Goal: Information Seeking & Learning: Check status

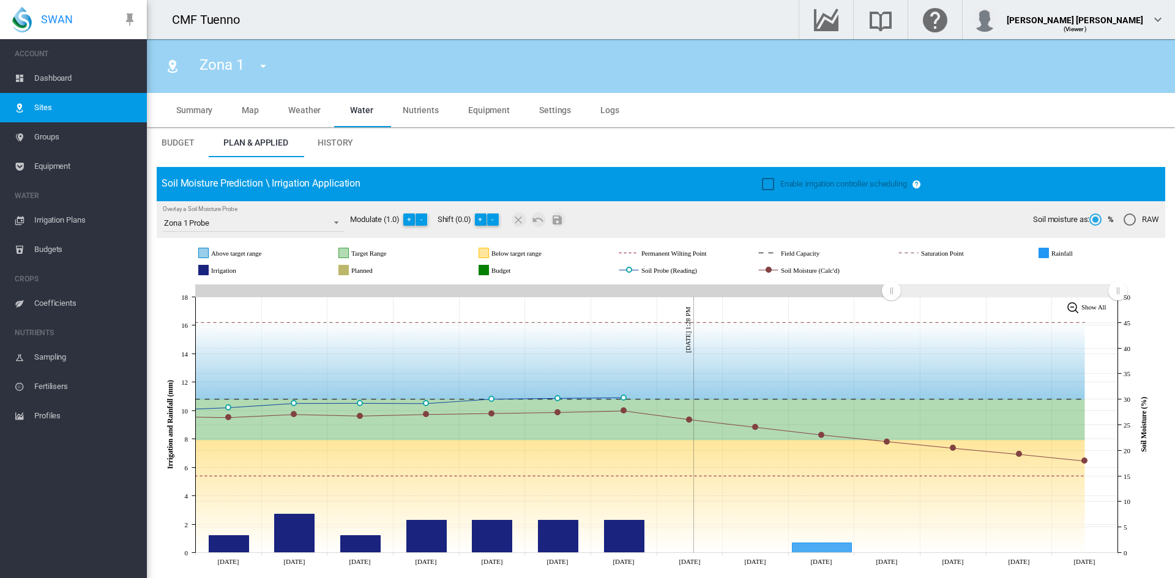
click at [75, 213] on span "Irrigation Plans" at bounding box center [85, 220] width 103 height 29
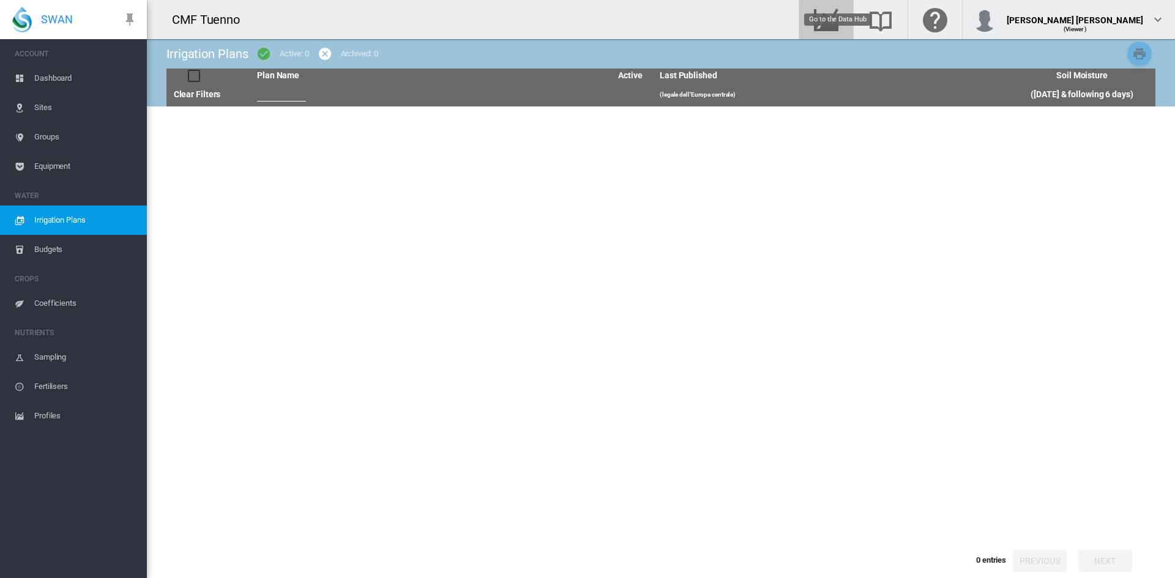
click at [841, 17] on md-icon "Go to the Data Hub" at bounding box center [825, 19] width 29 height 15
click at [43, 98] on span "Sites" at bounding box center [85, 107] width 103 height 29
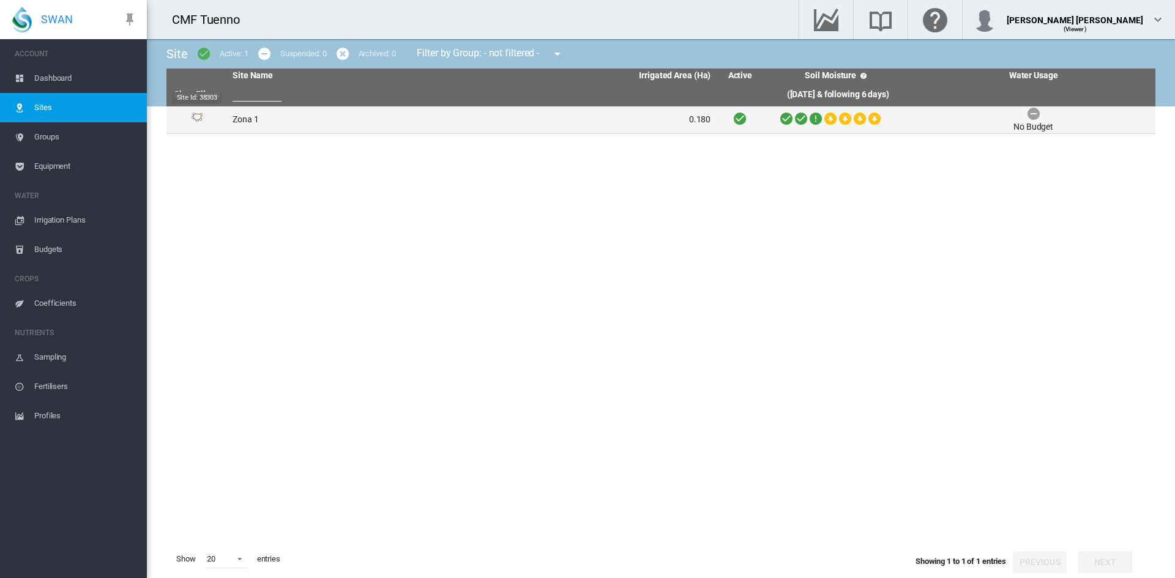
click at [202, 120] on img "Site Id: 38303" at bounding box center [197, 120] width 15 height 15
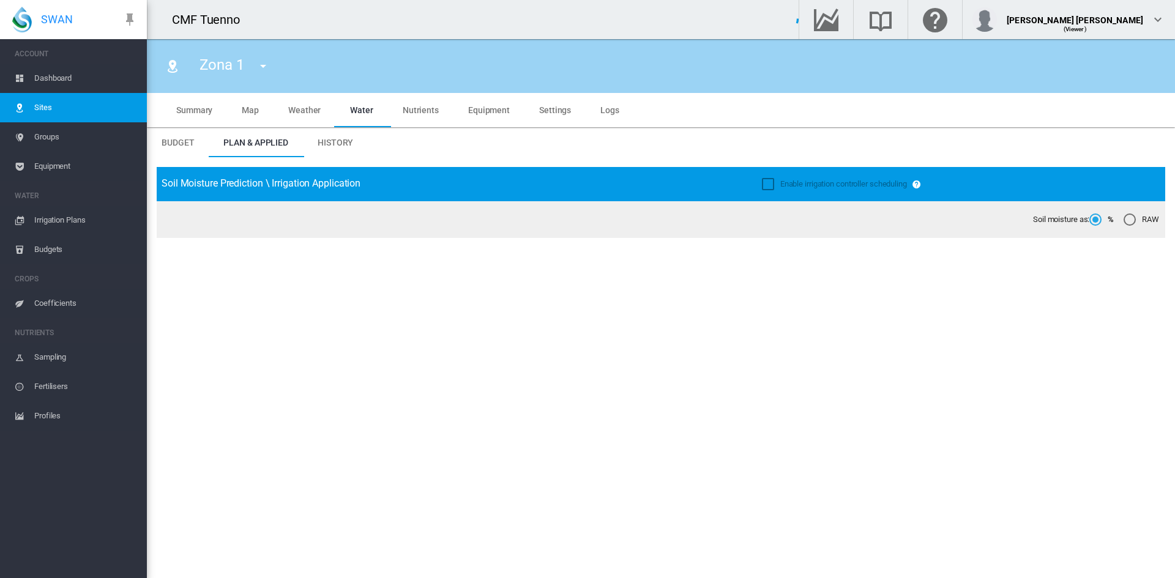
type input "******"
type input "*****"
type input "********"
type input "***"
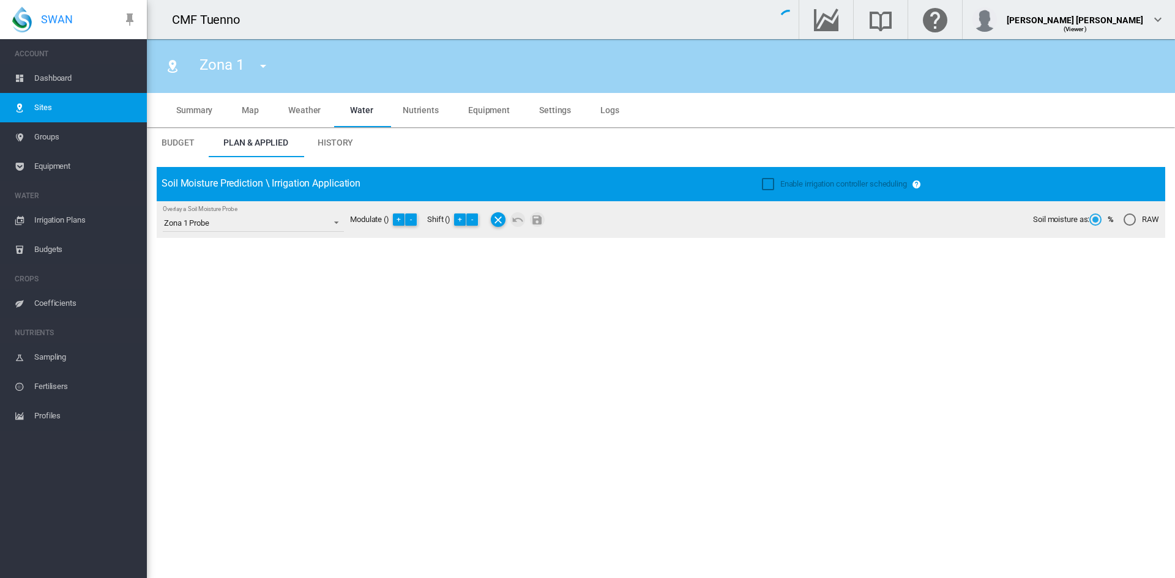
click at [333, 147] on md-tab-item "History" at bounding box center [335, 142] width 65 height 29
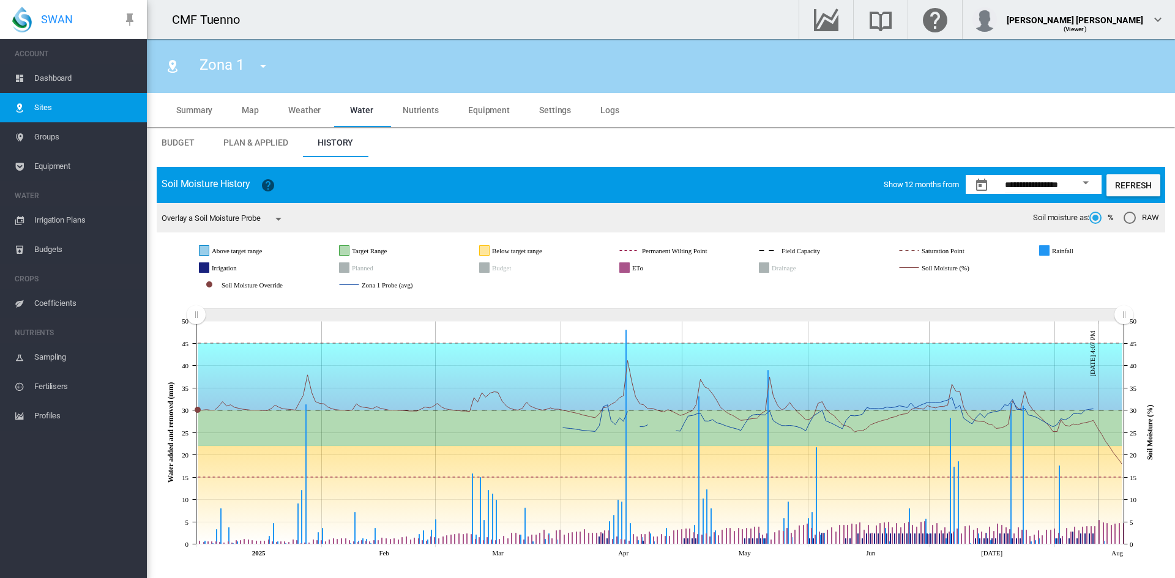
click at [768, 273] on icon "Drainage" at bounding box center [764, 268] width 10 height 10
click at [355, 265] on rect "Planned" at bounding box center [380, 267] width 63 height 11
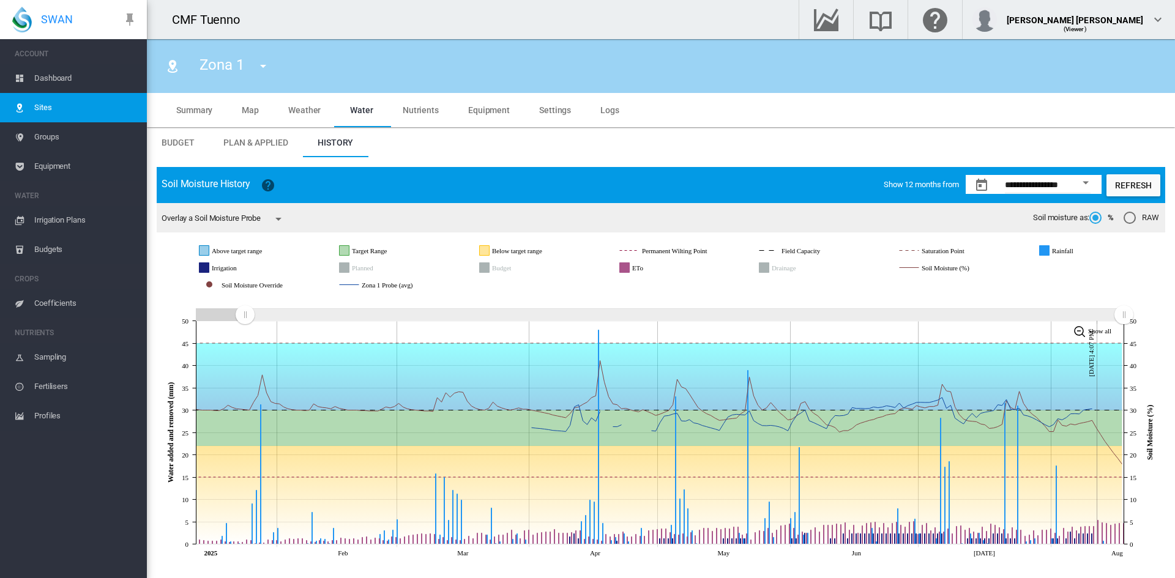
drag, startPoint x: 193, startPoint y: 316, endPoint x: 245, endPoint y: 314, distance: 51.4
click at [245, 314] on rect "Zoom chart using cursor arrows" at bounding box center [245, 316] width 15 height 12
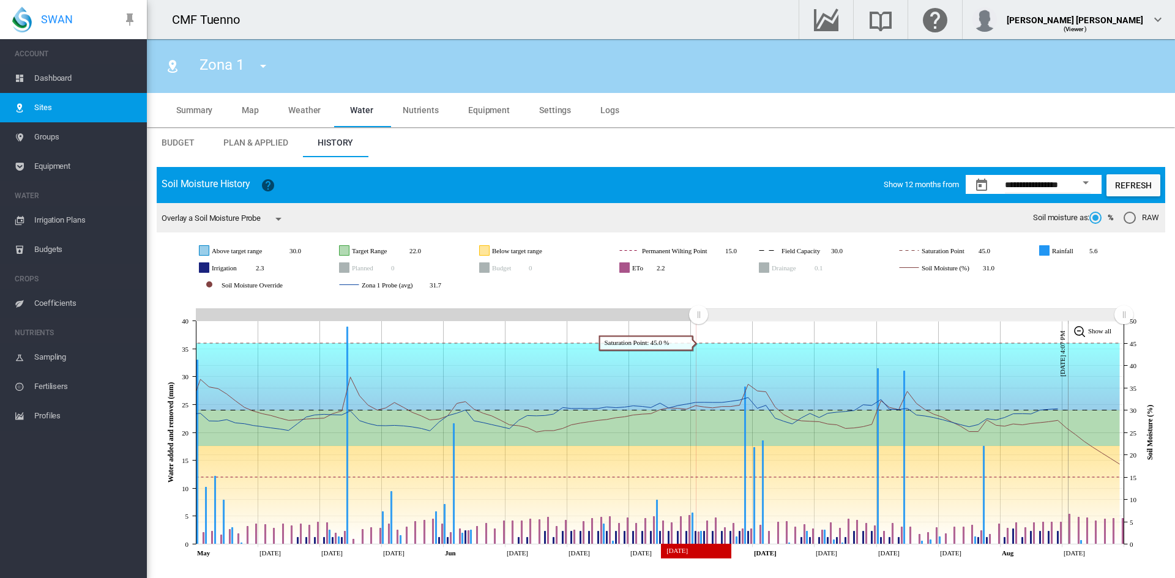
drag, startPoint x: 244, startPoint y: 313, endPoint x: 698, endPoint y: 327, distance: 454.1
click at [698, 327] on icon "JavaScript chart by amCharts [DATE] May [DATE] May [DATE] Jun [DATE] Jun [DATE]…" at bounding box center [661, 429] width 1008 height 267
click at [261, 222] on span "Overlay a Soil Moisture Probe" at bounding box center [210, 217] width 99 height 9
click at [279, 220] on md-icon "icon-menu-down" at bounding box center [278, 219] width 15 height 15
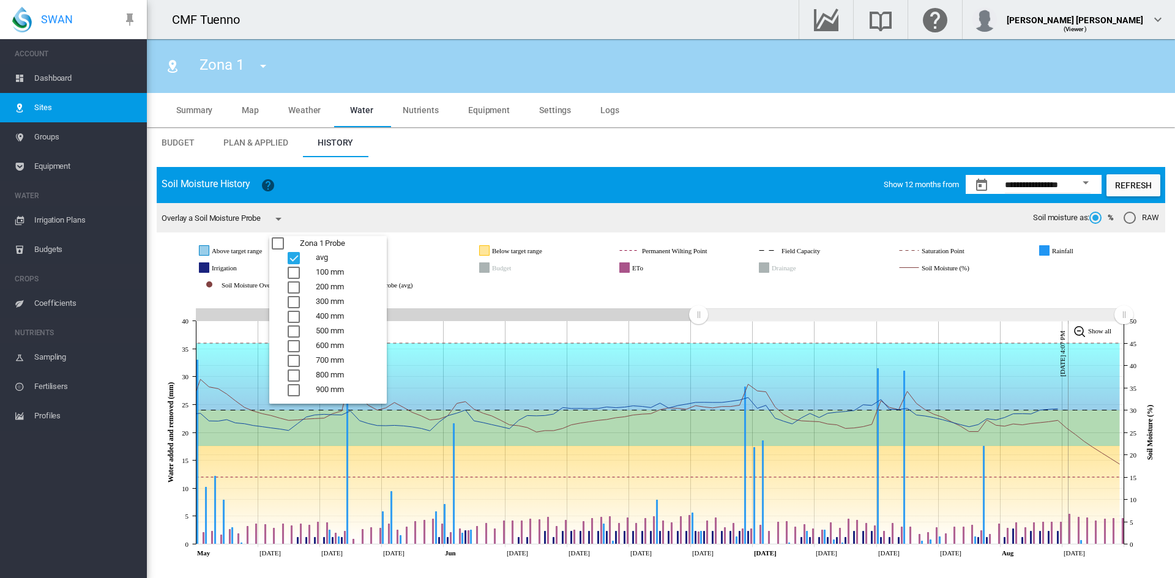
click at [280, 219] on md-backdrop at bounding box center [587, 289] width 1175 height 578
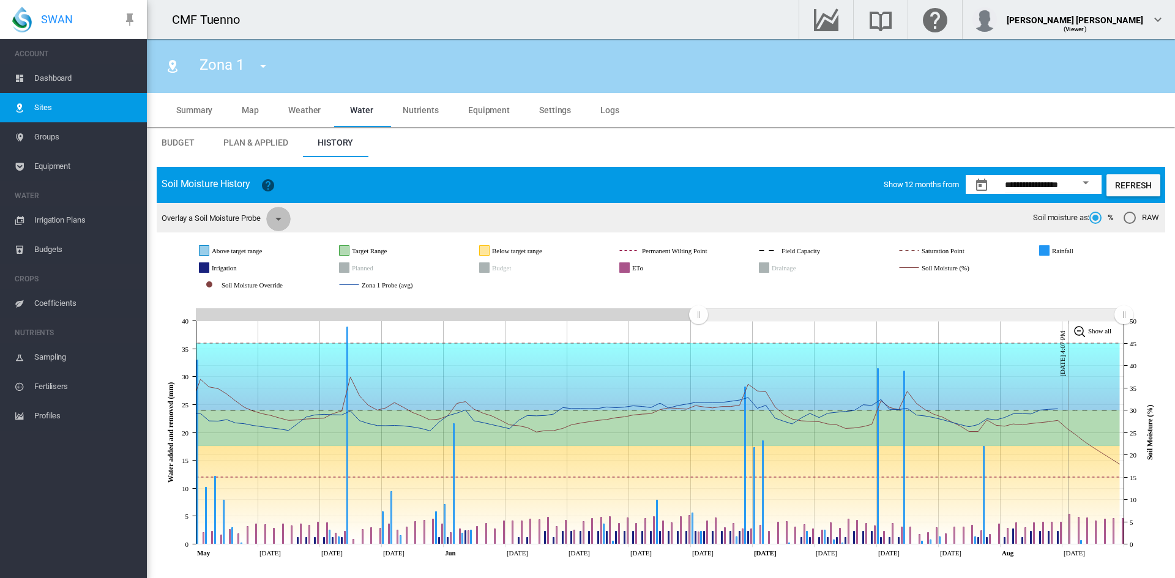
click at [280, 223] on md-icon "icon-menu-down" at bounding box center [278, 219] width 15 height 15
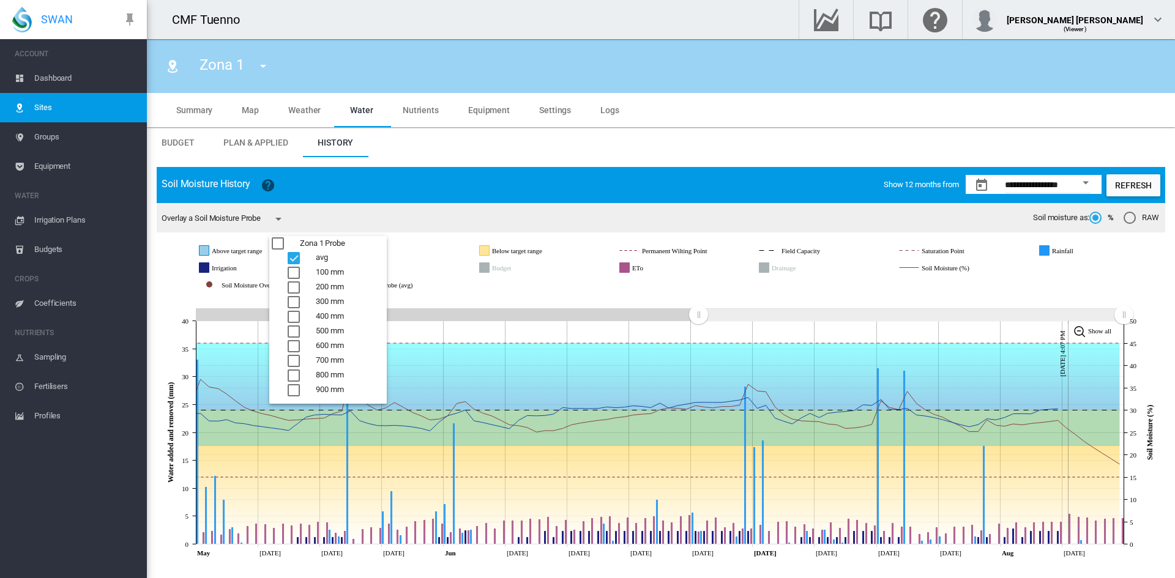
click at [275, 248] on div "Zona 1 Probe" at bounding box center [278, 243] width 12 height 12
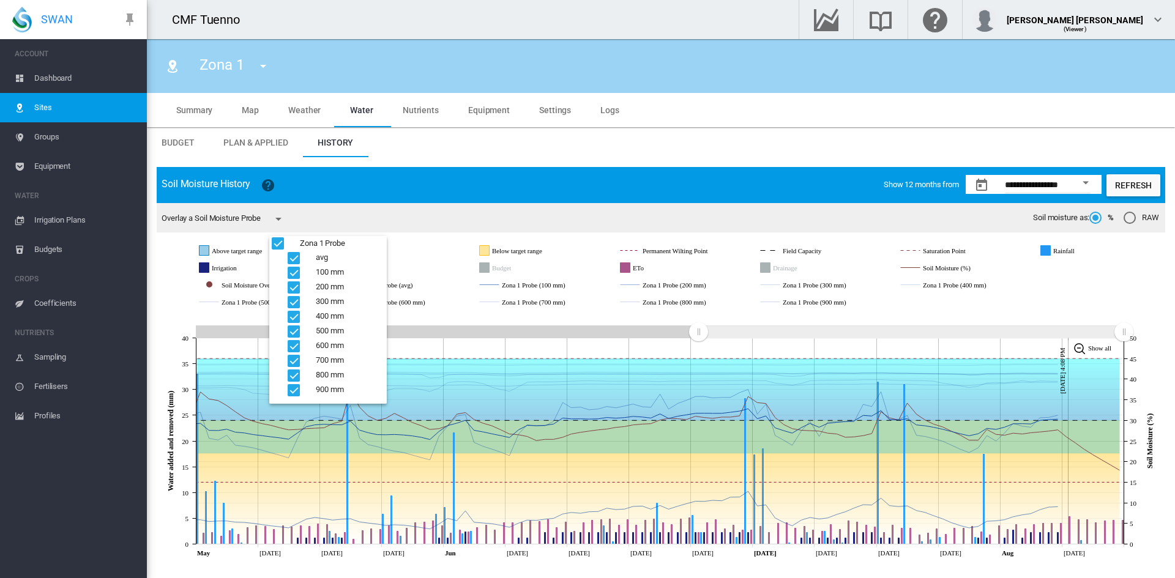
click at [278, 256] on md-menu-item "avg" at bounding box center [324, 258] width 111 height 15
click at [276, 248] on div "Zona 1 Probe" at bounding box center [278, 243] width 12 height 12
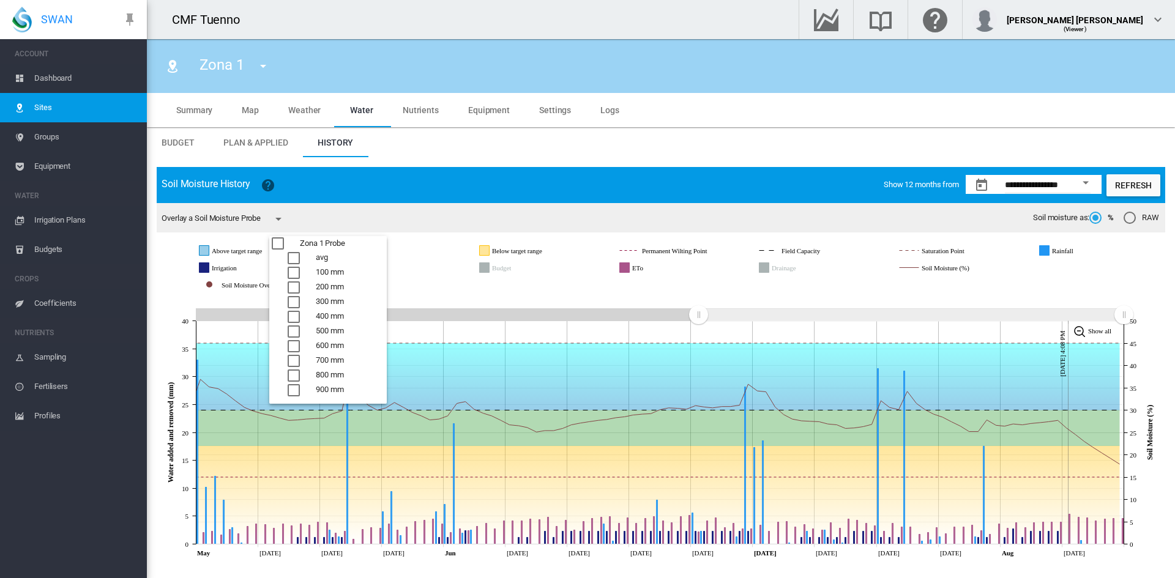
click at [294, 259] on div "avg" at bounding box center [294, 258] width 12 height 12
click at [354, 213] on md-backdrop at bounding box center [587, 289] width 1175 height 578
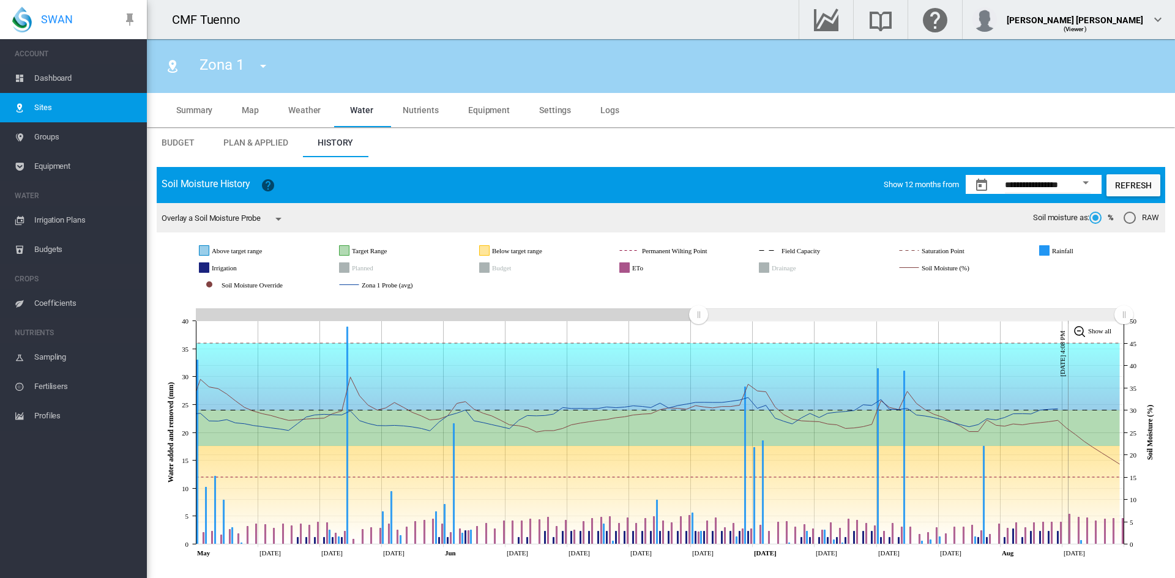
click at [1134, 221] on div "RAW" at bounding box center [1129, 218] width 12 height 12
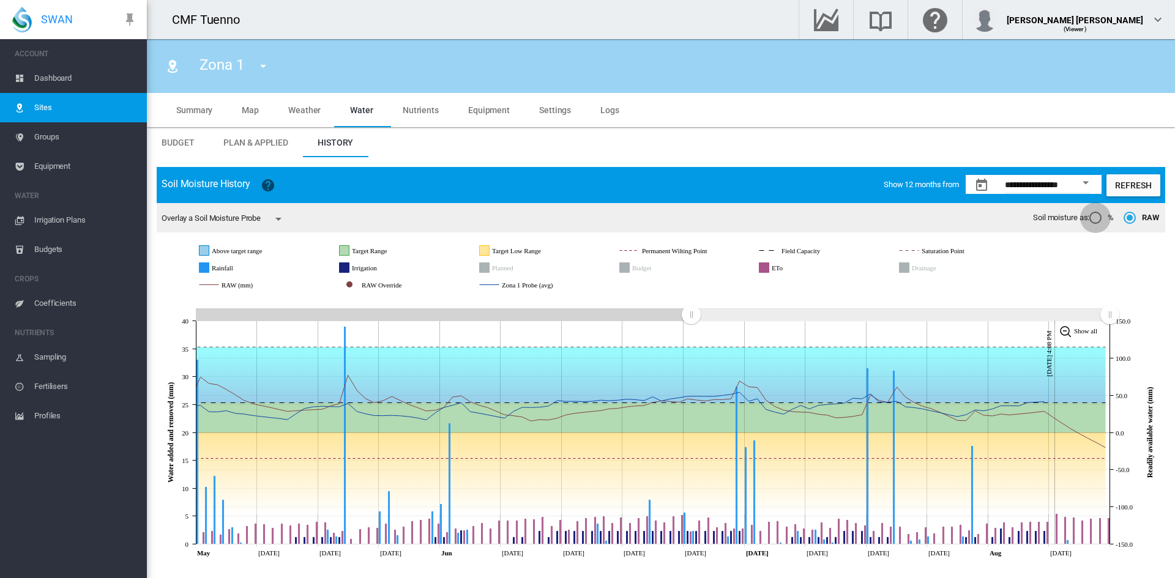
click at [1091, 217] on div "%" at bounding box center [1095, 218] width 12 height 12
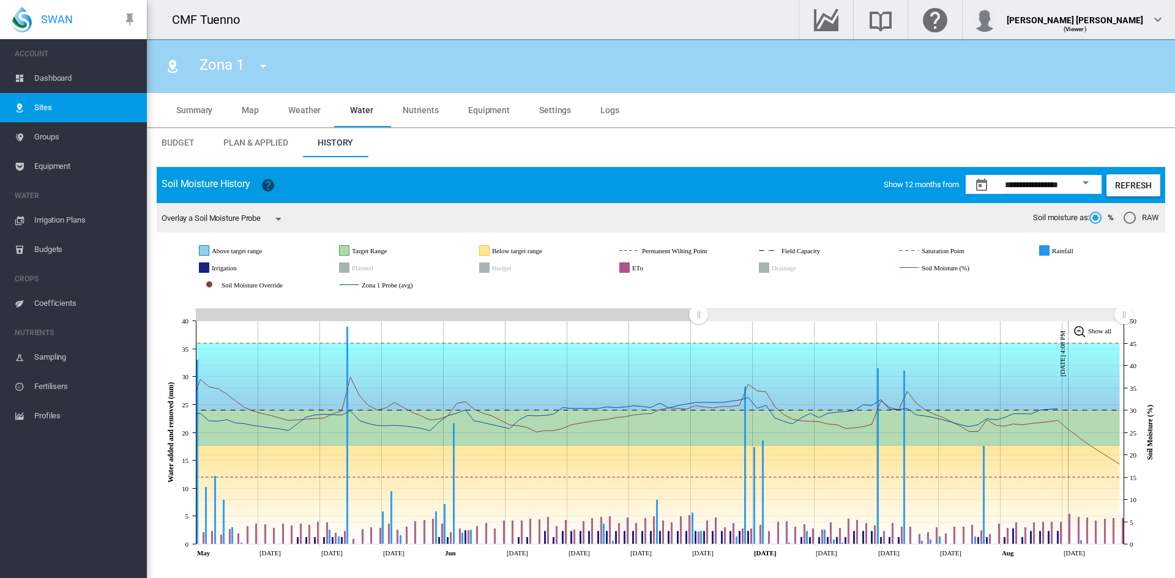
click at [193, 143] on span "Budget" at bounding box center [177, 143] width 32 height 10
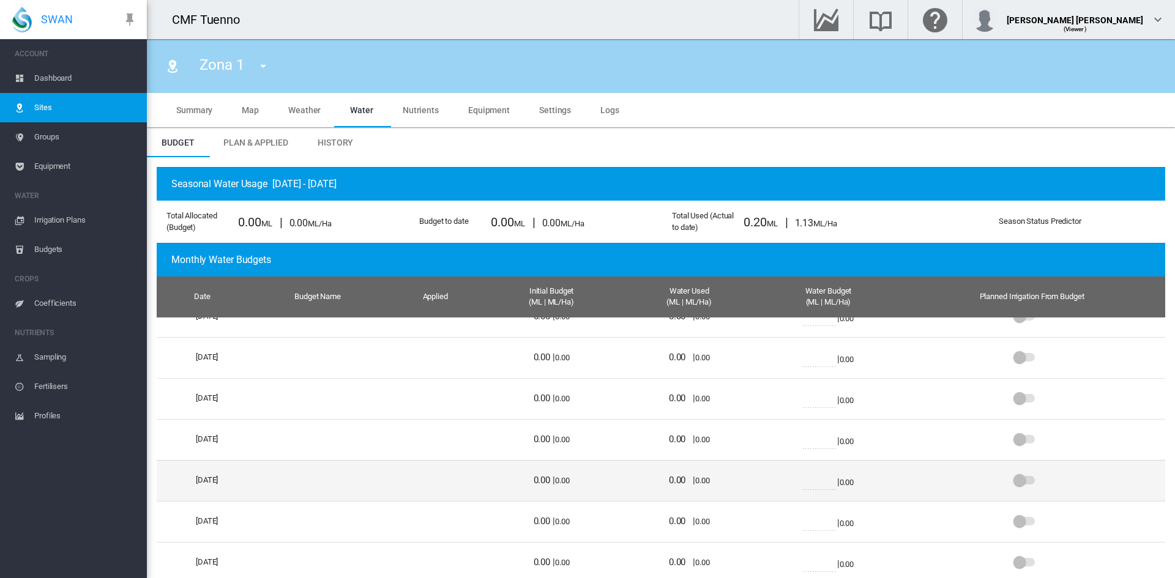
scroll to position [61, 0]
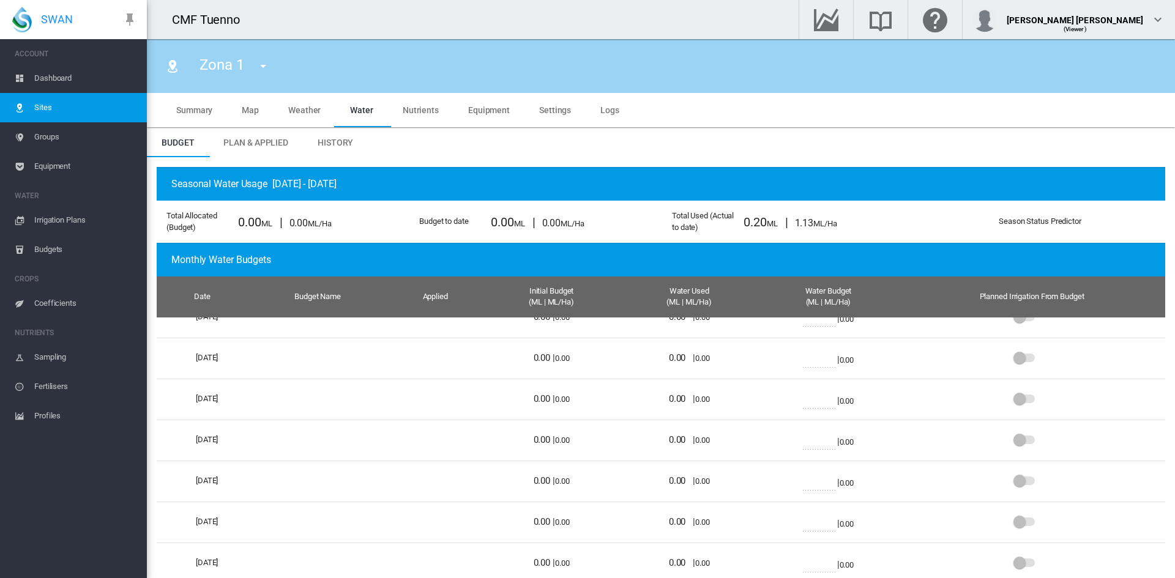
click at [297, 113] on span "Weather" at bounding box center [304, 110] width 32 height 10
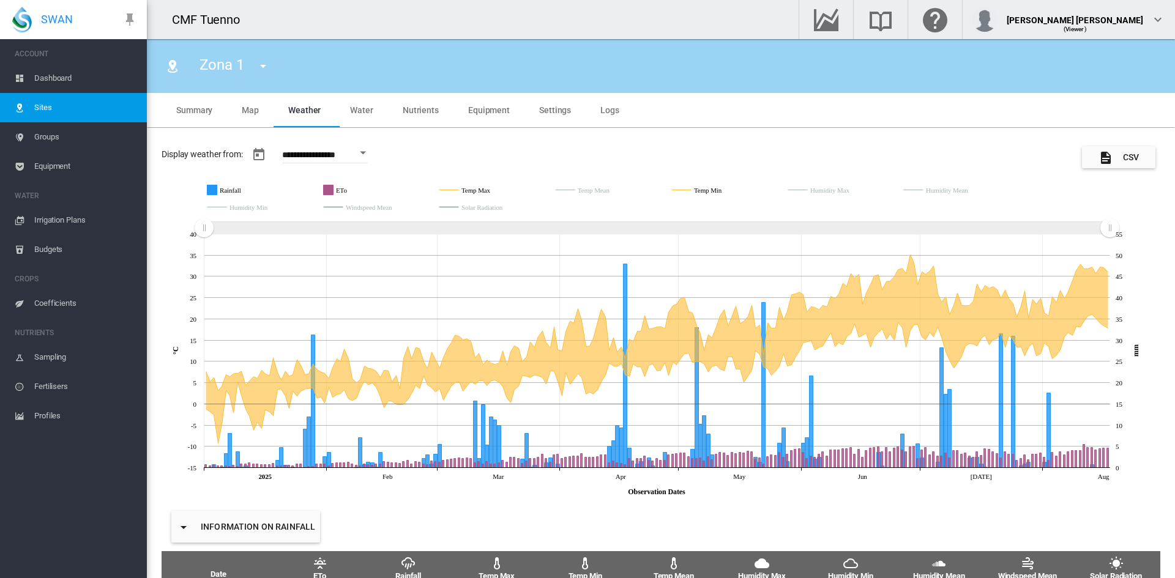
click at [259, 112] on md-tab-item "Map" at bounding box center [250, 110] width 46 height 34
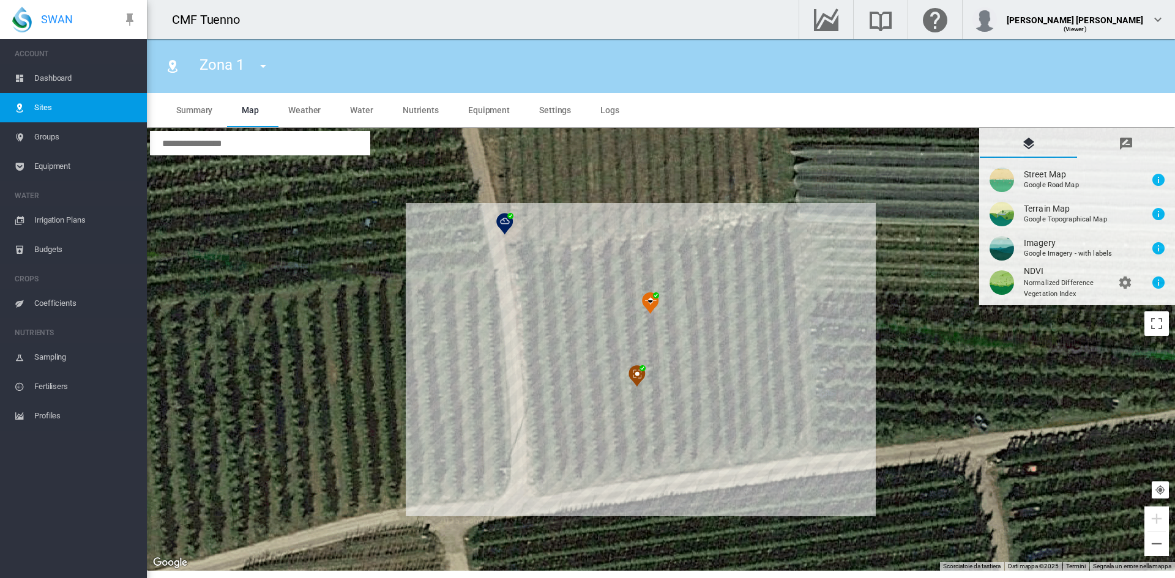
click at [206, 113] on span "Summary" at bounding box center [194, 110] width 36 height 10
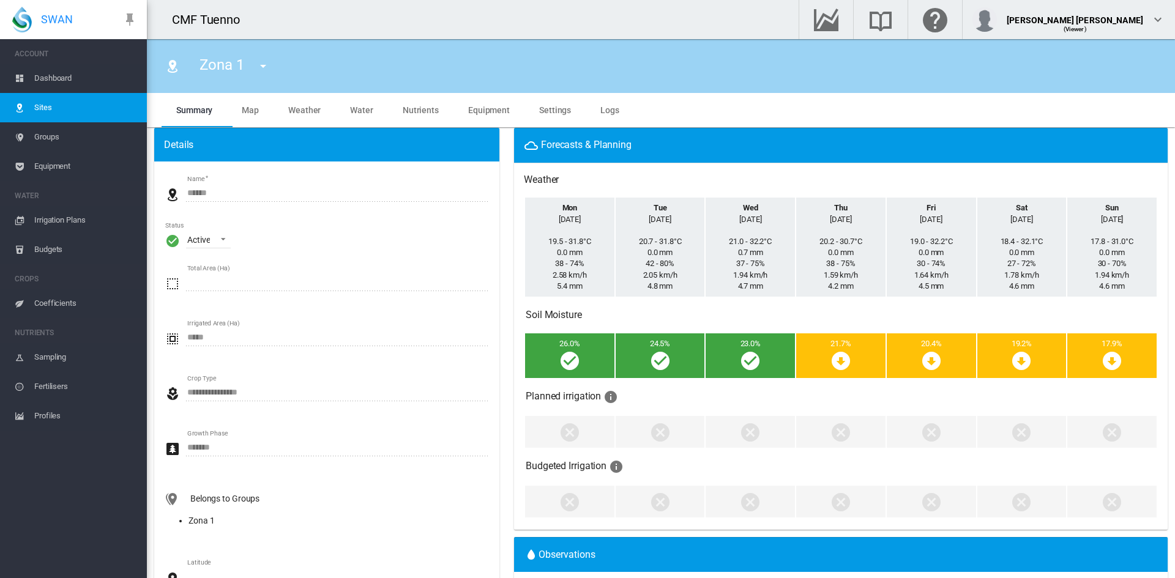
scroll to position [61, 0]
click at [218, 237] on span "\a Status\a : \a Active\a" at bounding box center [219, 237] width 15 height 11
click at [393, 252] on md-backdrop at bounding box center [587, 289] width 1175 height 578
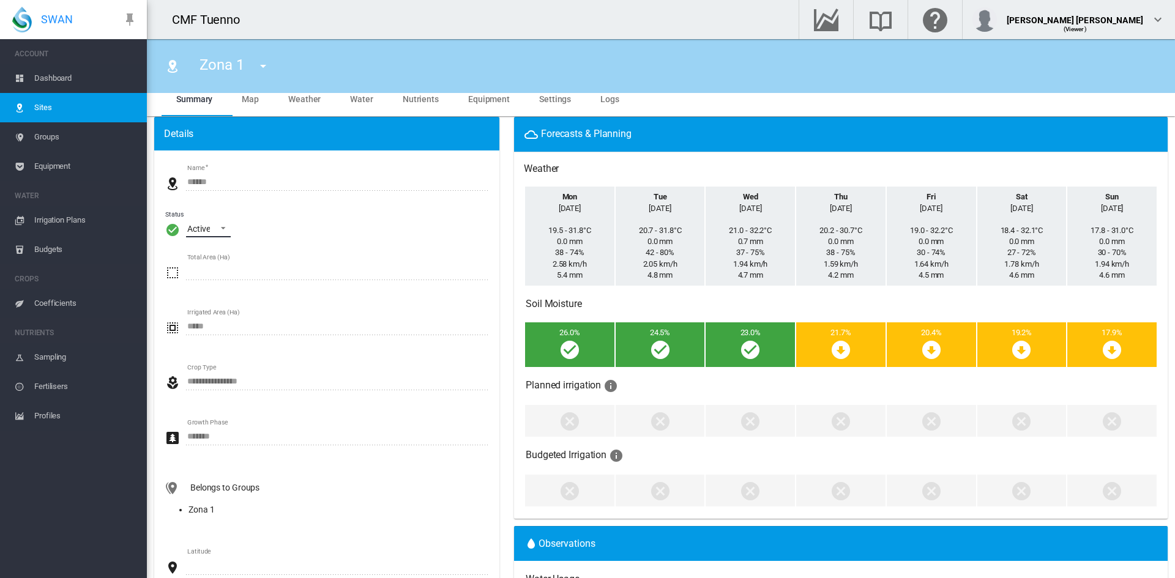
scroll to position [0, 0]
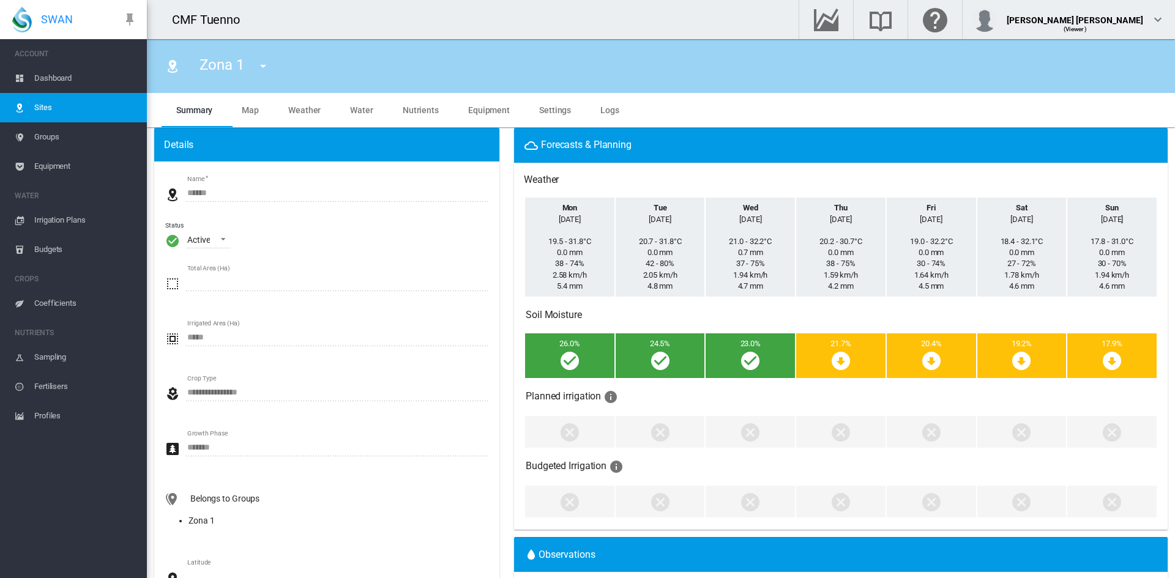
click at [499, 111] on span "Equipment" at bounding box center [489, 110] width 42 height 10
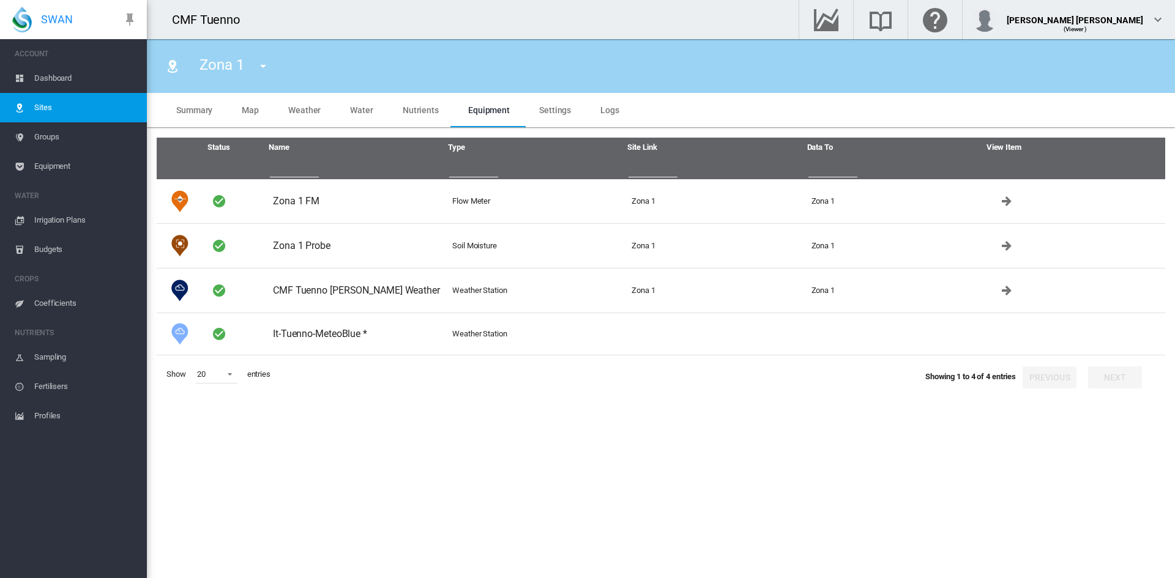
click at [539, 111] on span "Settings" at bounding box center [555, 110] width 32 height 10
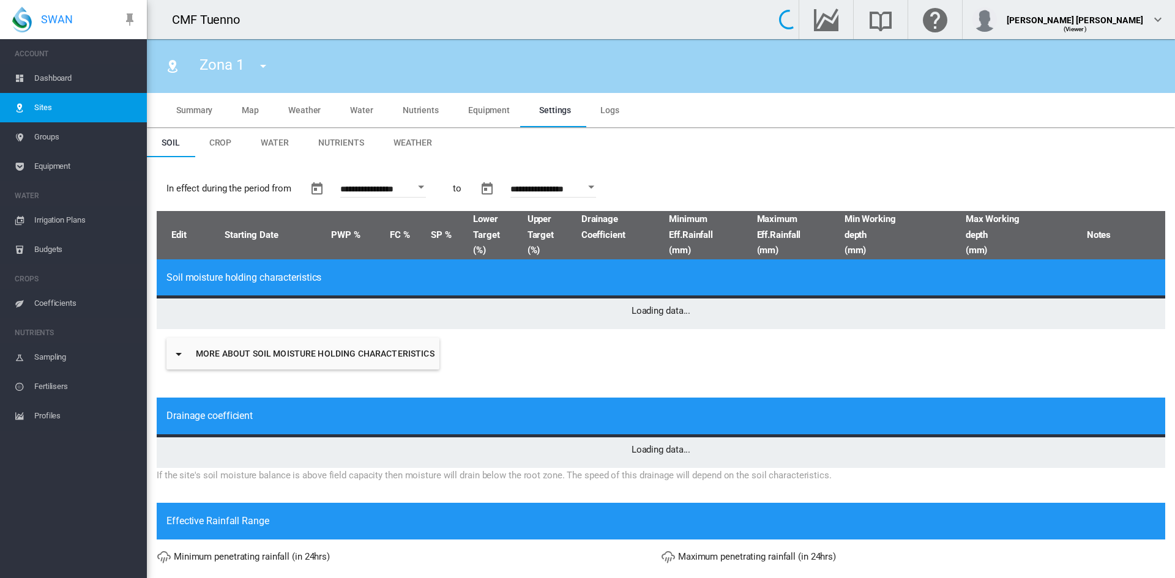
click at [595, 104] on md-tab-item "Logs" at bounding box center [609, 110] width 48 height 34
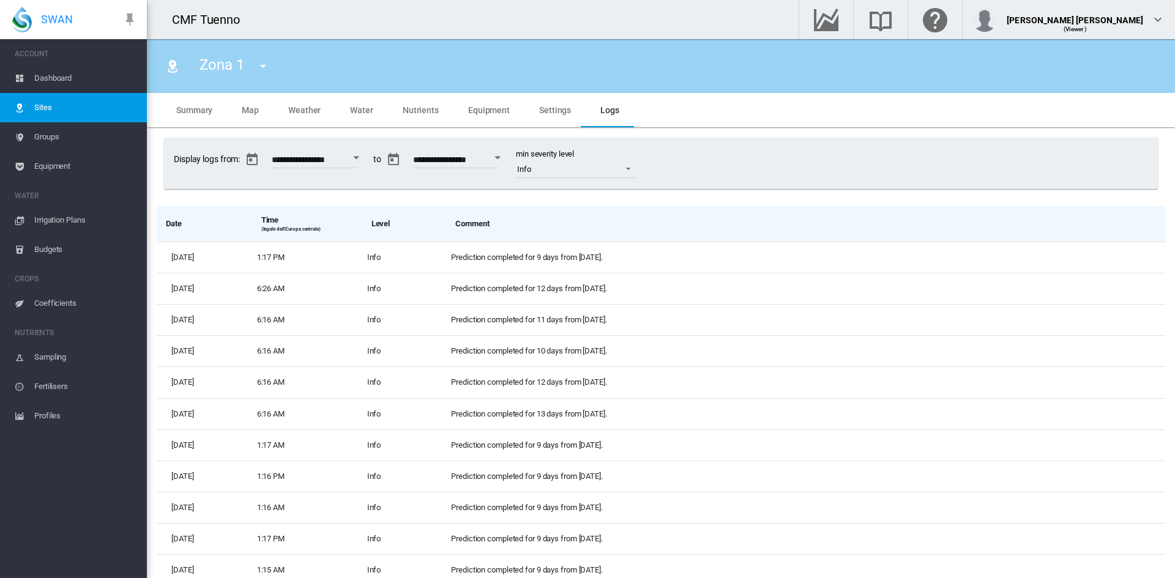
type input "*"
type input "**"
click at [43, 77] on span "Dashboard" at bounding box center [85, 78] width 103 height 29
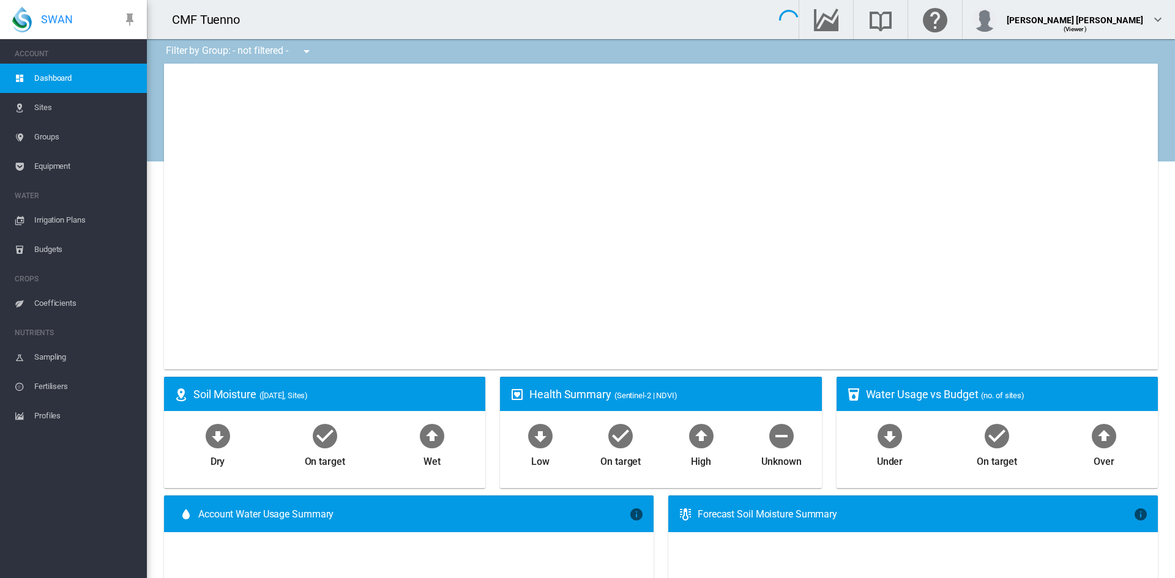
type input "**********"
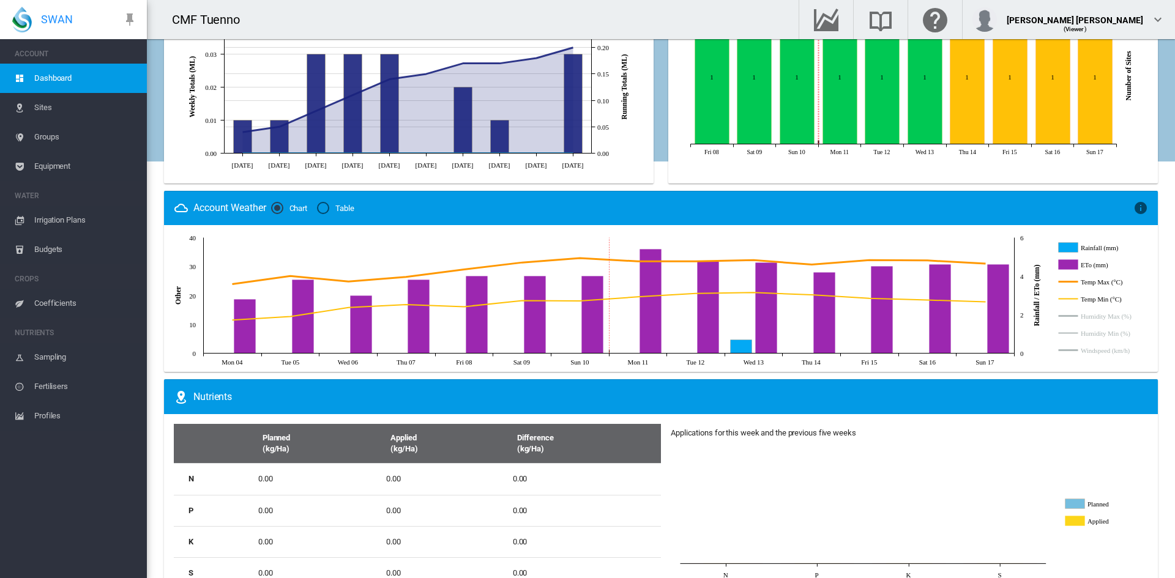
scroll to position [612, 0]
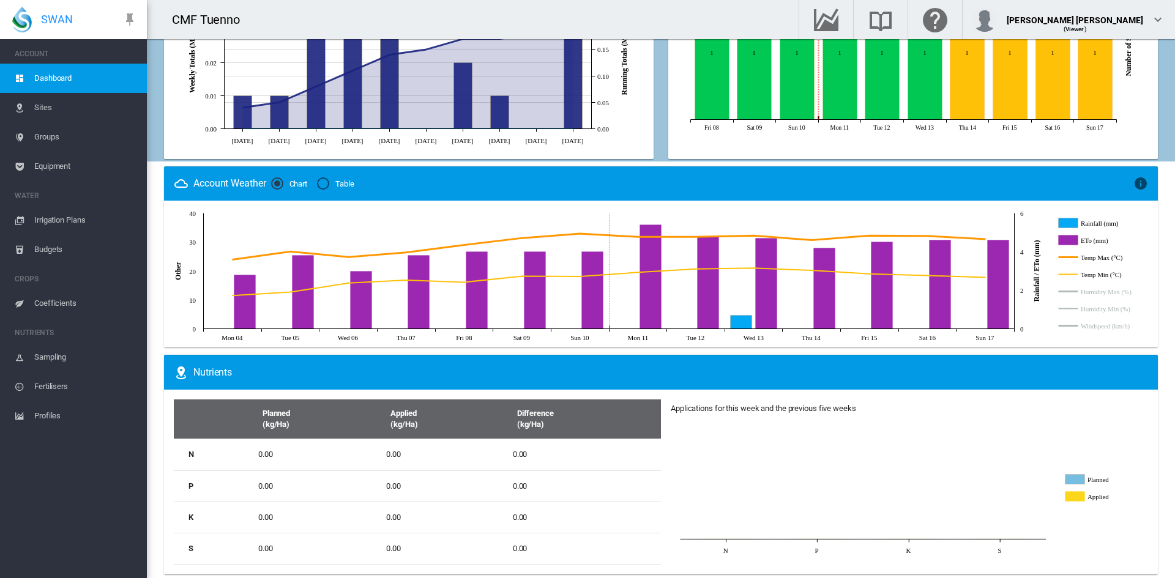
click at [328, 183] on div "Table" at bounding box center [323, 183] width 12 height 12
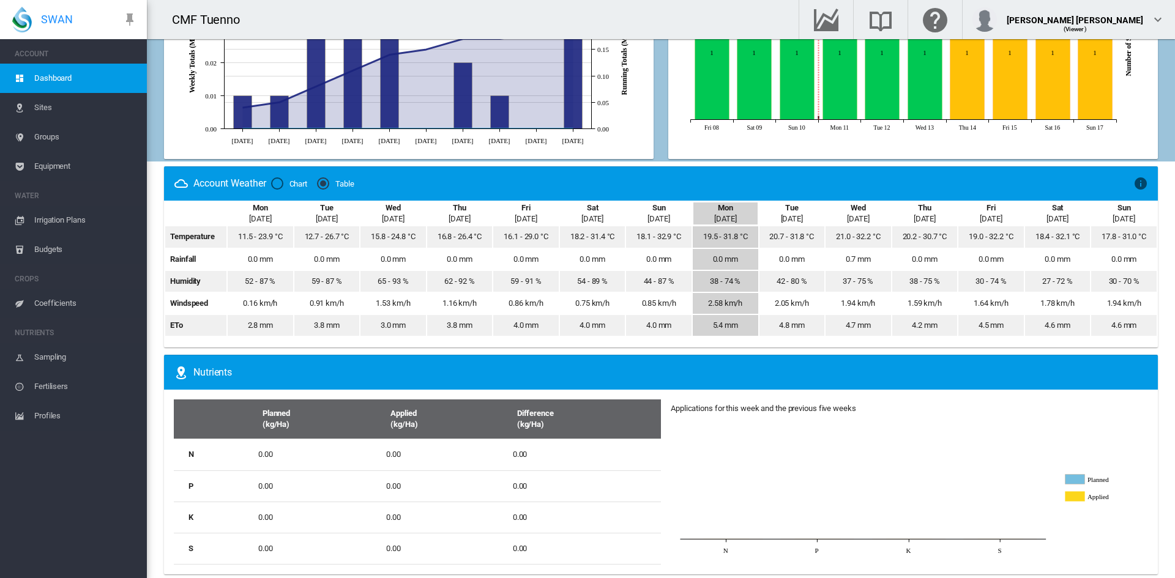
click at [290, 182] on md-radio-button "Chart" at bounding box center [289, 184] width 37 height 12
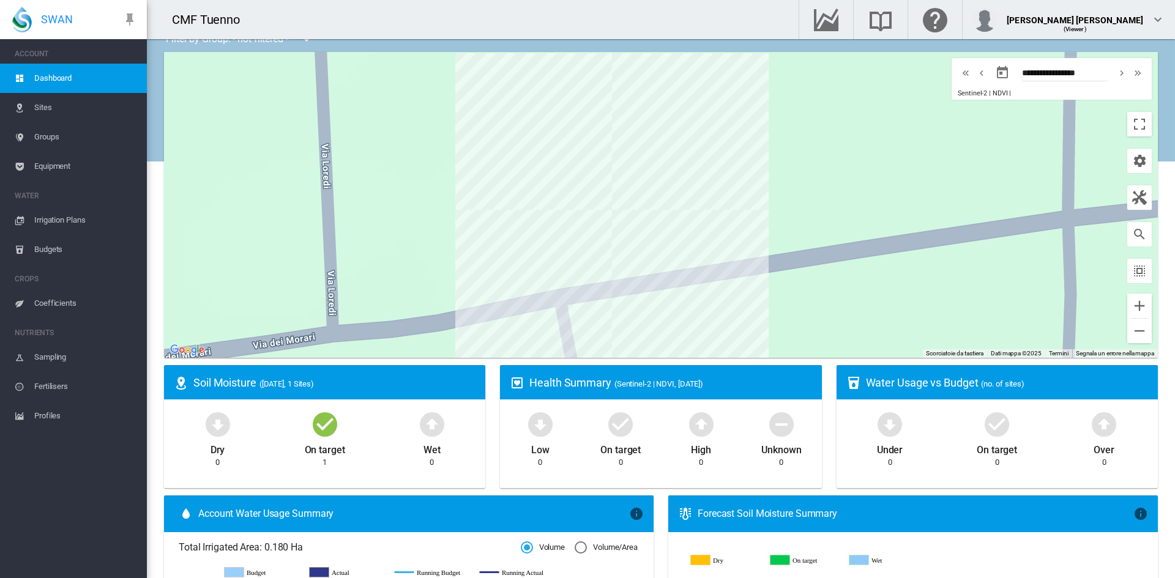
scroll to position [0, 0]
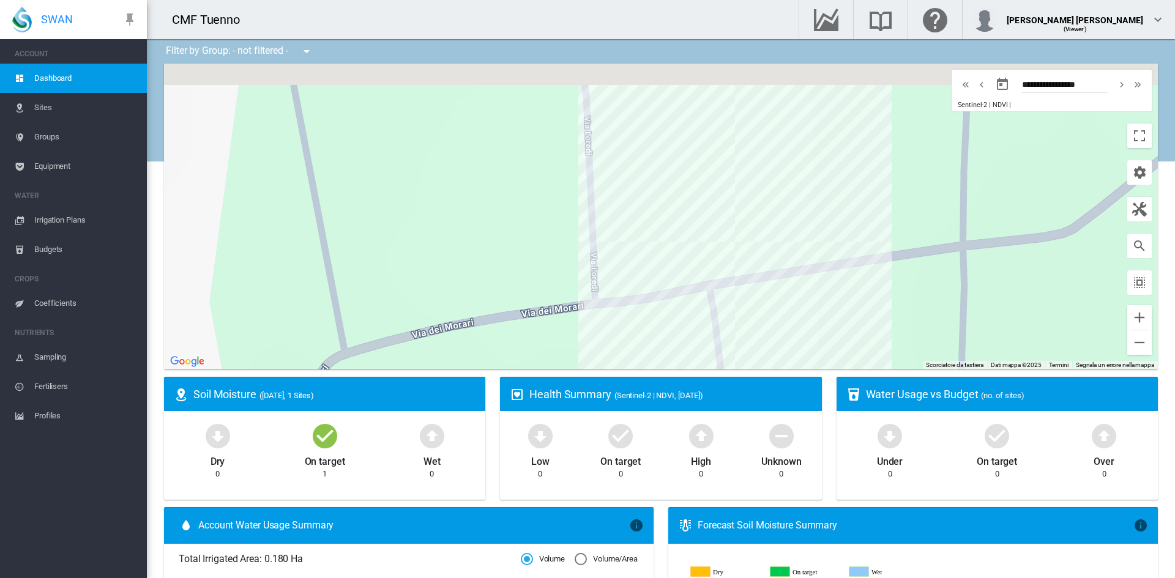
drag, startPoint x: 714, startPoint y: 179, endPoint x: 648, endPoint y: 259, distance: 103.4
click at [648, 259] on div "Per navigare, premi i tasti Freccia." at bounding box center [660, 217] width 993 height 306
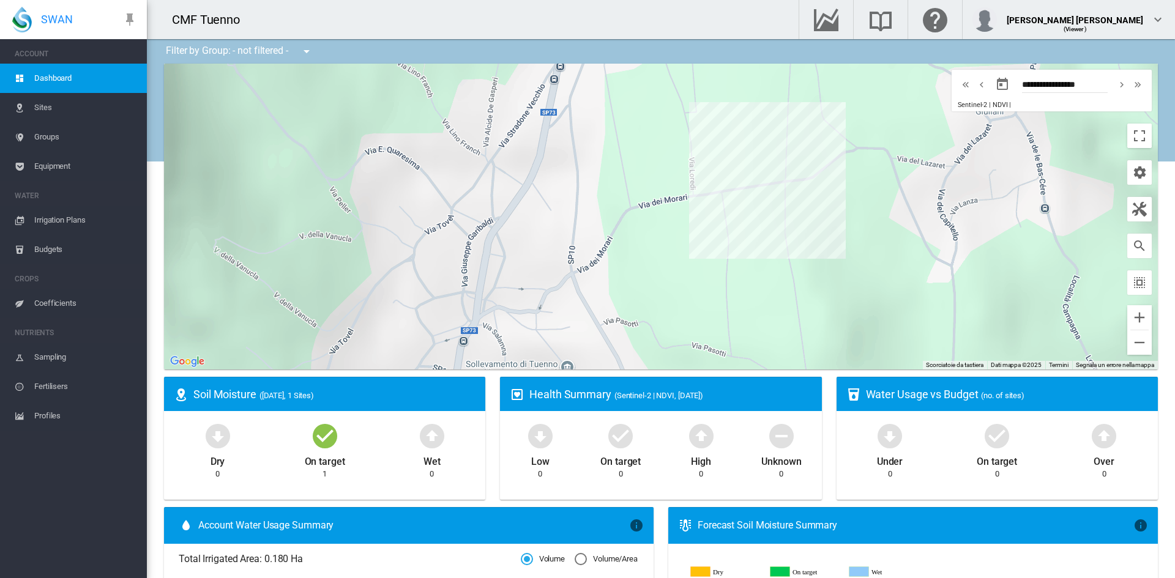
drag, startPoint x: 624, startPoint y: 238, endPoint x: 691, endPoint y: 148, distance: 111.9
click at [691, 148] on div "Per navigare, premi i tasti Freccia." at bounding box center [660, 217] width 993 height 306
